Goal: Task Accomplishment & Management: Manage account settings

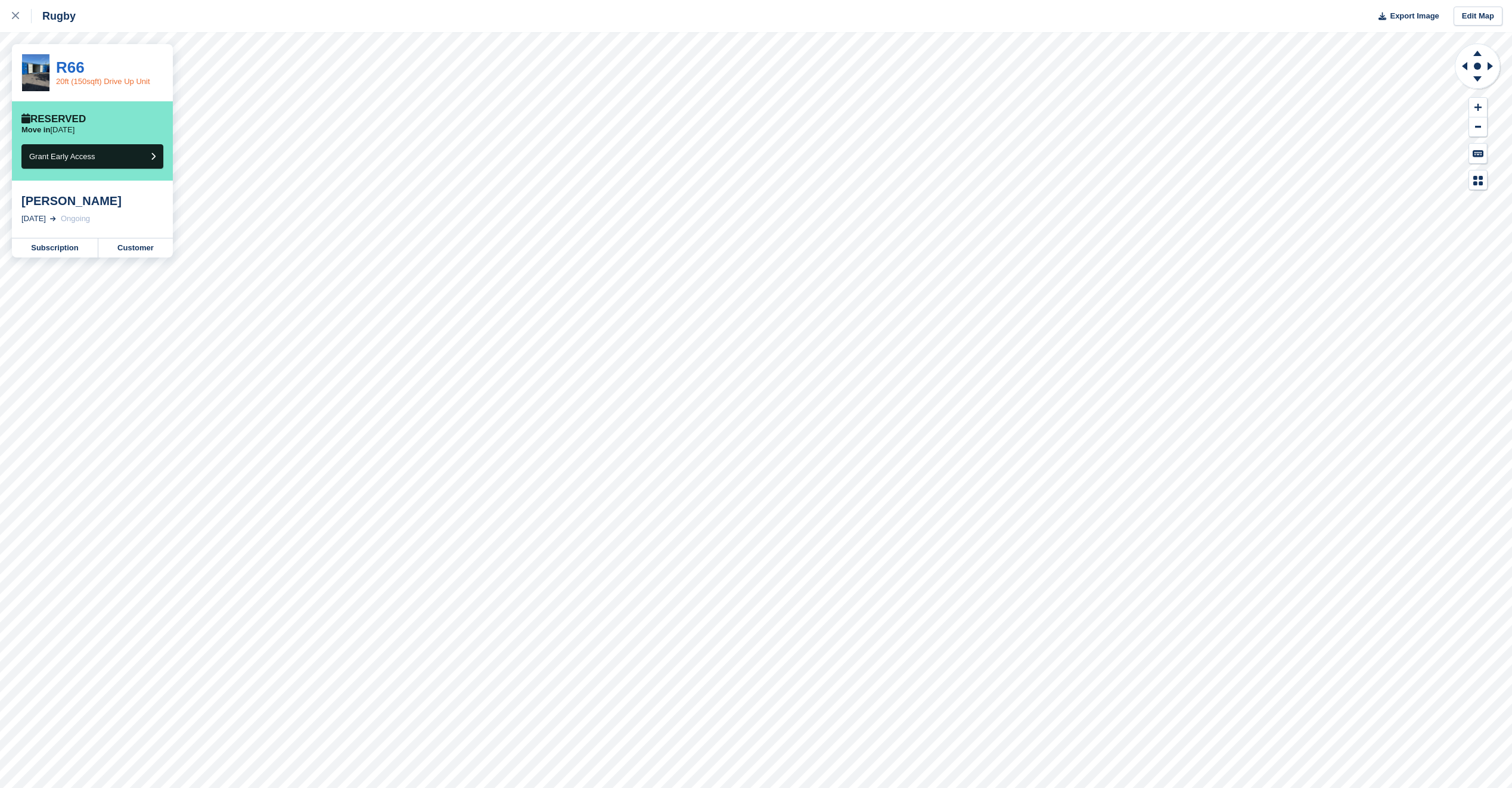
click at [68, 77] on link "20ft (150sqft) Drive Up Unit" at bounding box center [103, 81] width 94 height 9
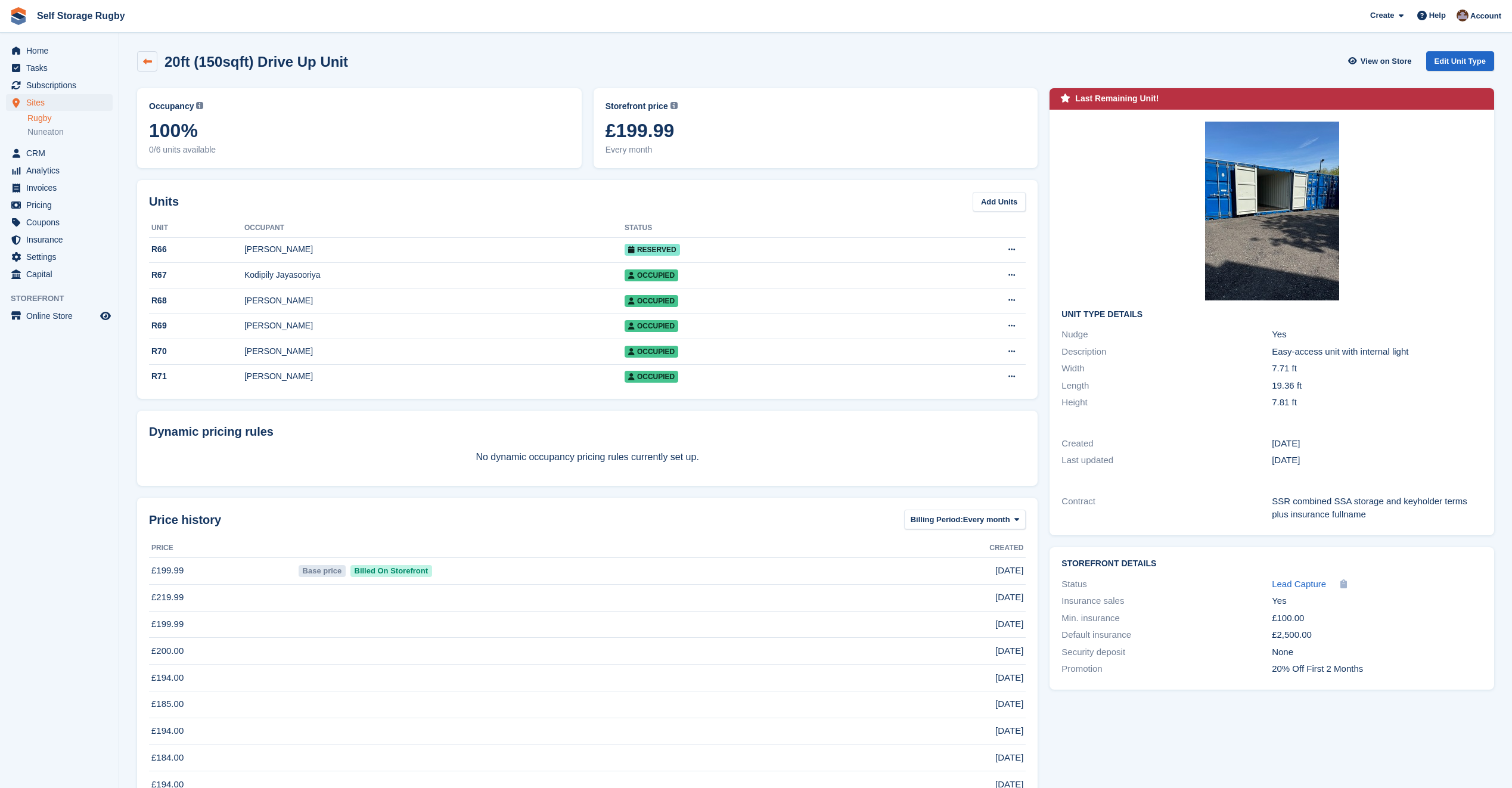
click at [152, 64] on link at bounding box center [147, 61] width 21 height 21
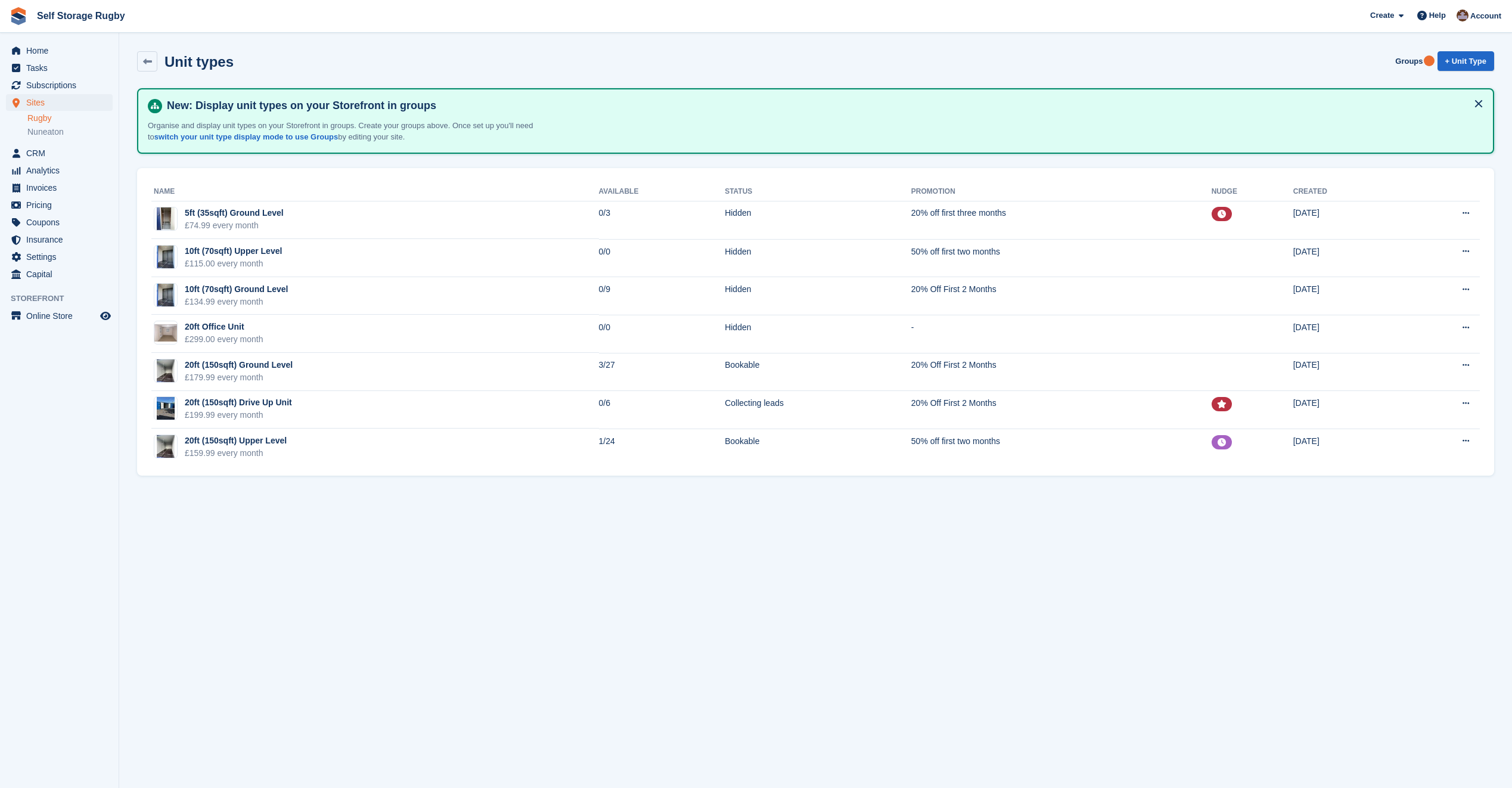
click at [147, 65] on icon at bounding box center [147, 61] width 9 height 9
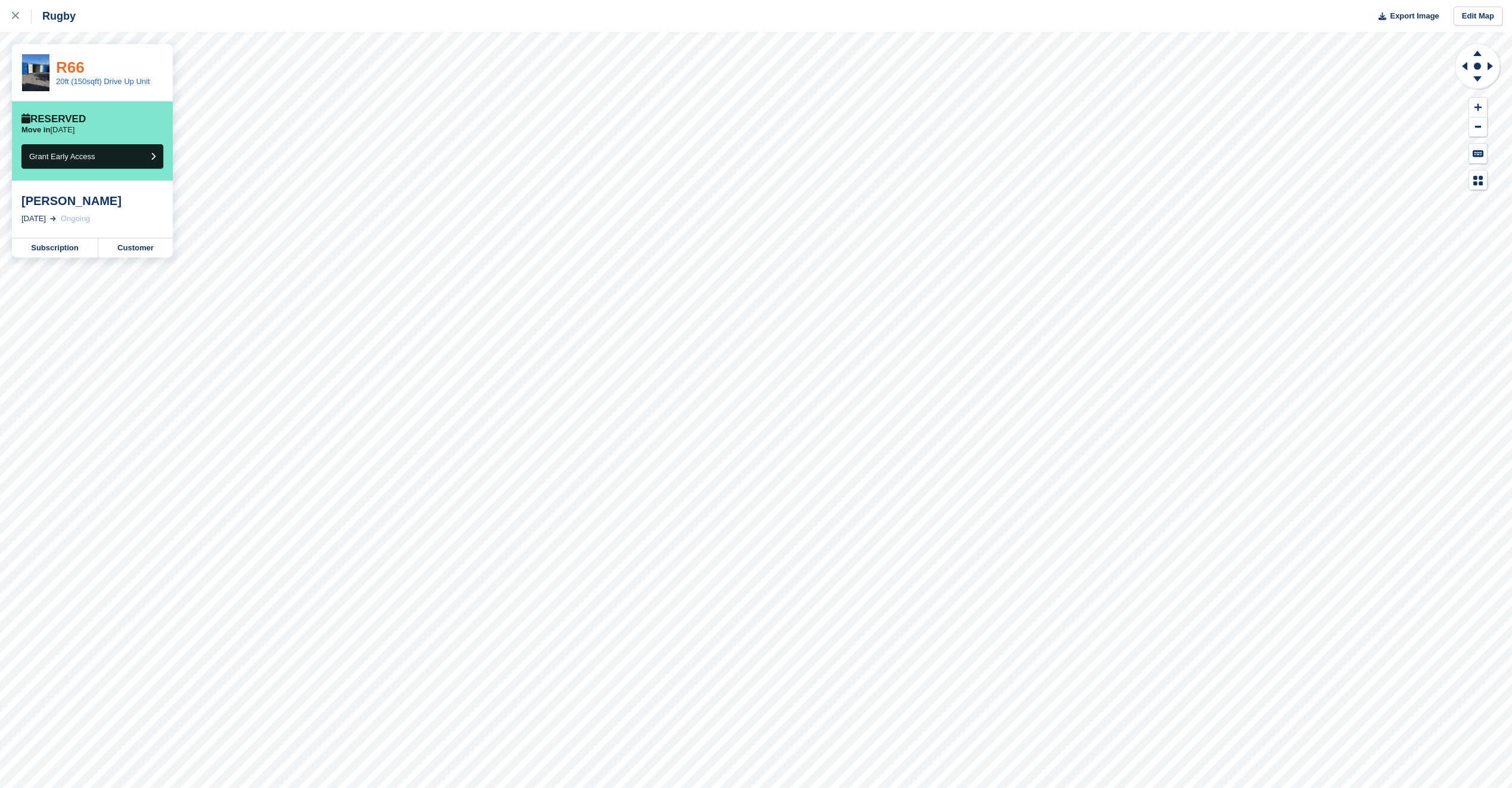
click at [69, 66] on link "R66" at bounding box center [70, 67] width 28 height 18
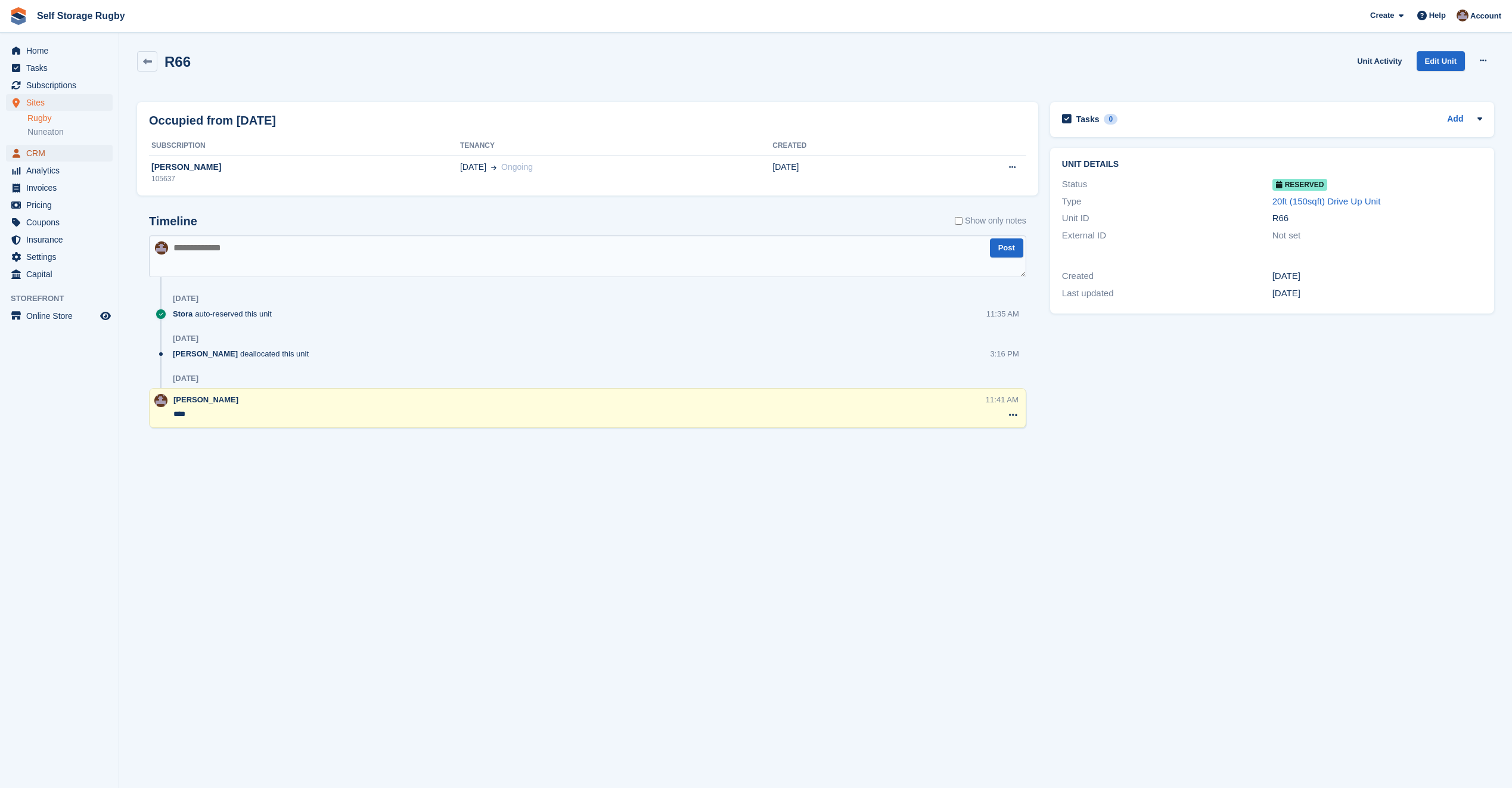
click at [37, 154] on span "CRM" at bounding box center [62, 152] width 72 height 17
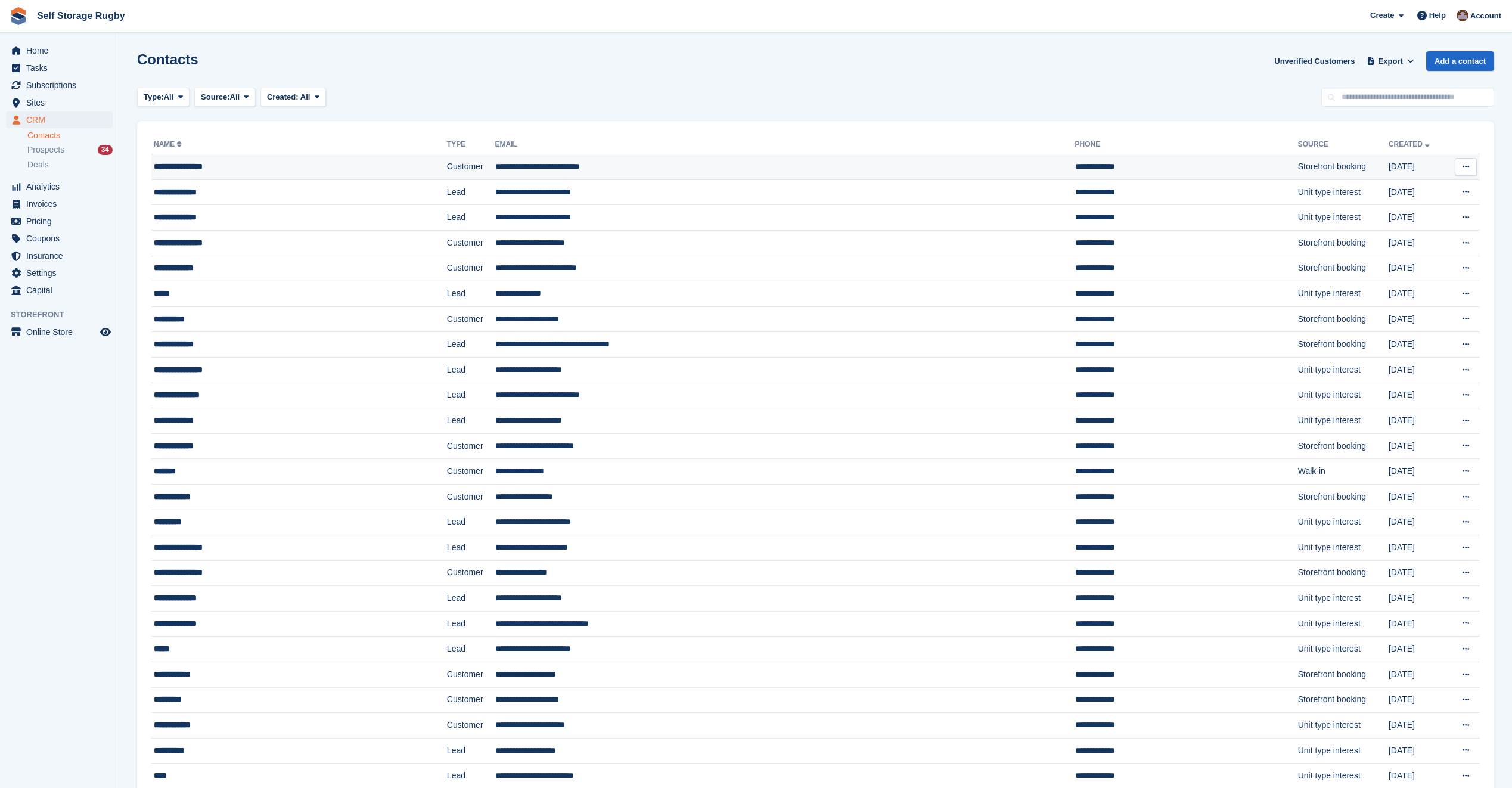
click at [546, 166] on td "**********" at bounding box center [785, 167] width 580 height 26
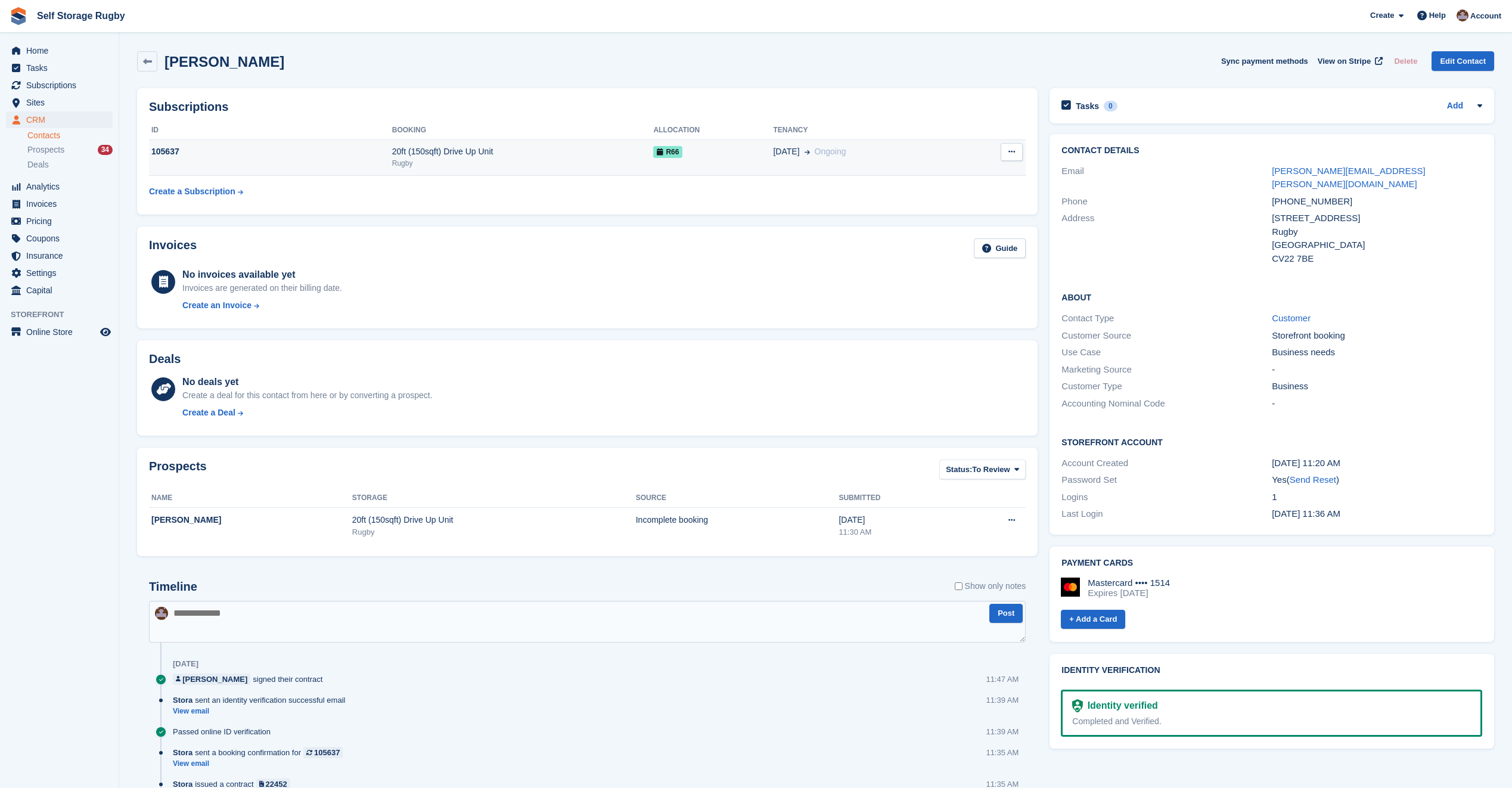
click at [664, 151] on span "R66" at bounding box center [668, 152] width 29 height 12
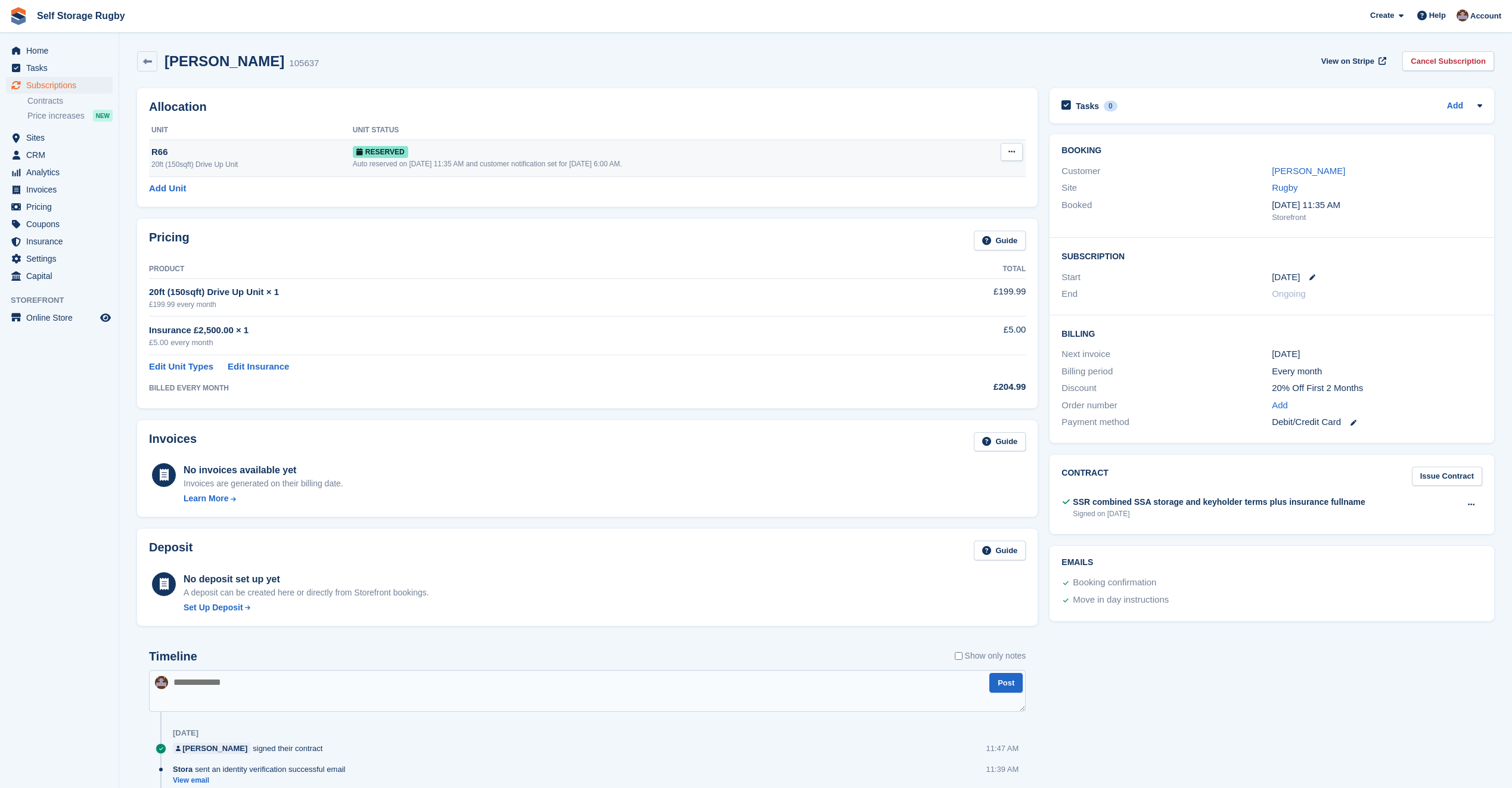
click at [373, 150] on span "Reserved" at bounding box center [380, 152] width 55 height 12
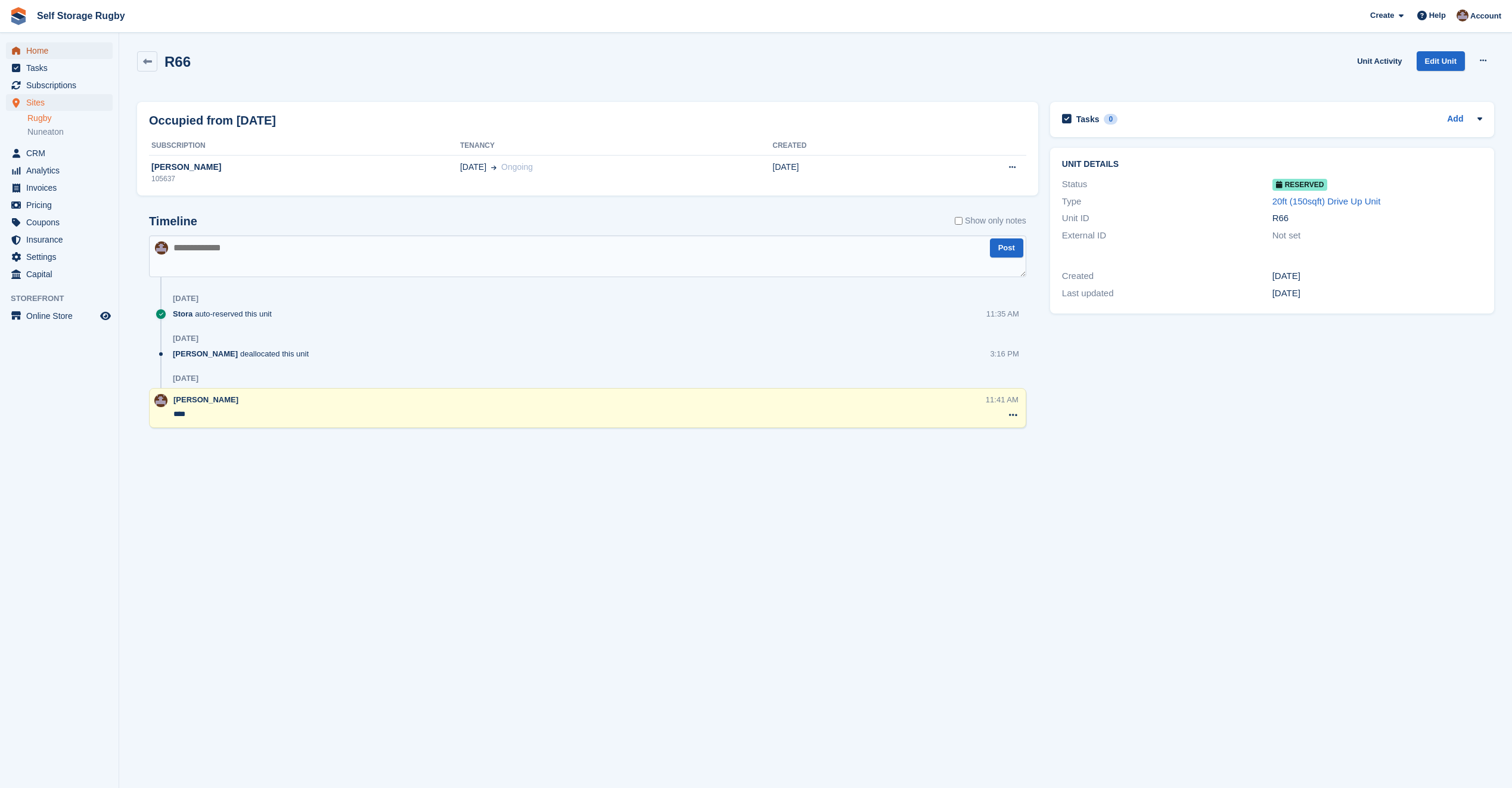
click at [35, 55] on span "Home" at bounding box center [62, 50] width 72 height 17
